Goal: Information Seeking & Learning: Learn about a topic

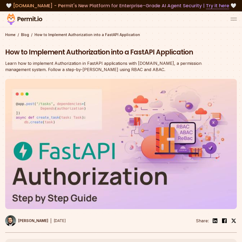
click at [13, 22] on img at bounding box center [24, 18] width 39 height 13
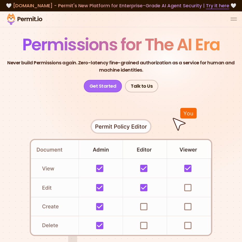
click at [106, 85] on link "Get Started" at bounding box center [103, 86] width 38 height 12
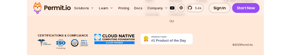
scroll to position [2941, 0]
